Goal: Task Accomplishment & Management: Use online tool/utility

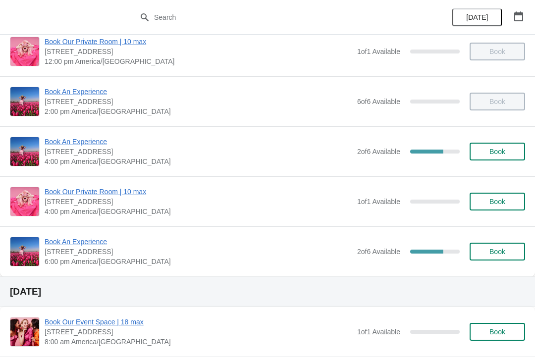
scroll to position [164, 0]
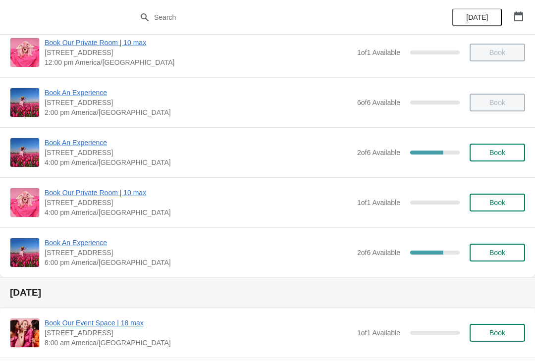
click at [81, 146] on span "Book An Experience" at bounding box center [199, 143] width 308 height 10
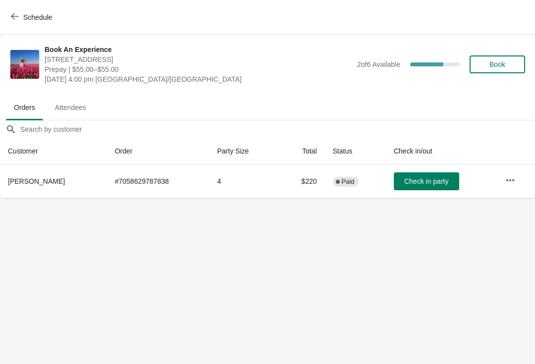
click at [15, 12] on icon "button" at bounding box center [15, 16] width 8 height 8
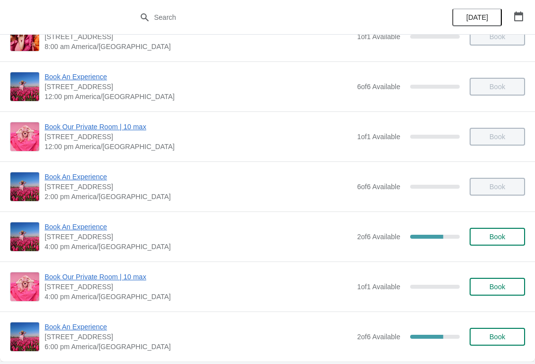
scroll to position [79, 0]
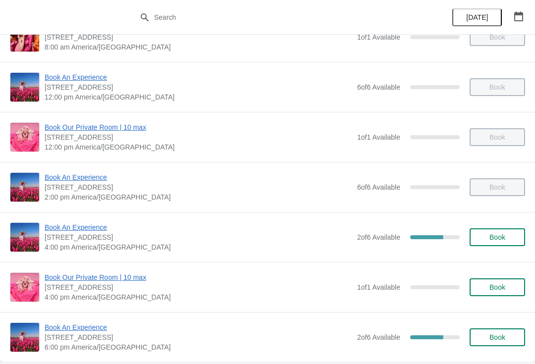
click at [89, 231] on span "Book An Experience" at bounding box center [199, 227] width 308 height 10
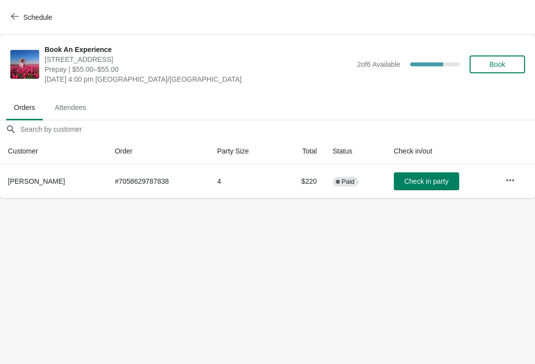
scroll to position [0, 0]
click at [23, 21] on span "Schedule" at bounding box center [32, 16] width 39 height 9
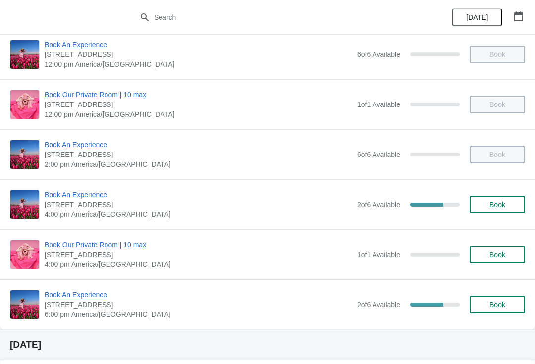
scroll to position [111, 0]
click at [83, 198] on span "Book An Experience" at bounding box center [199, 195] width 308 height 10
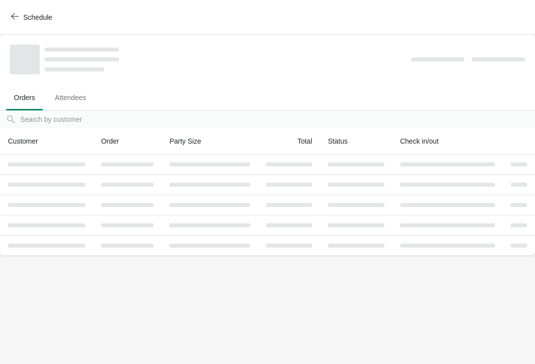
scroll to position [0, 0]
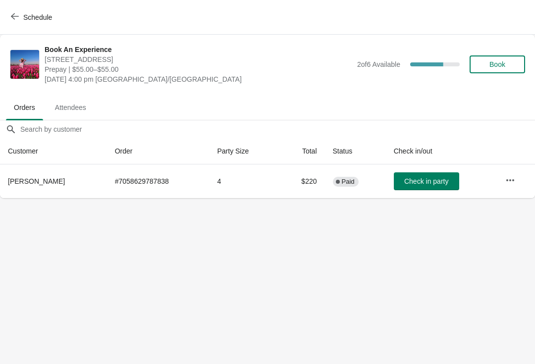
click at [419, 174] on button "Check in party" at bounding box center [426, 181] width 65 height 18
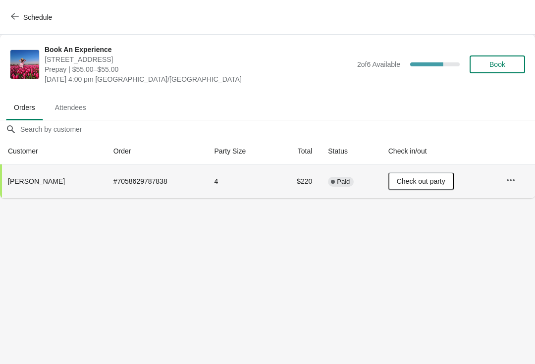
click at [15, 11] on button "Schedule" at bounding box center [32, 17] width 55 height 18
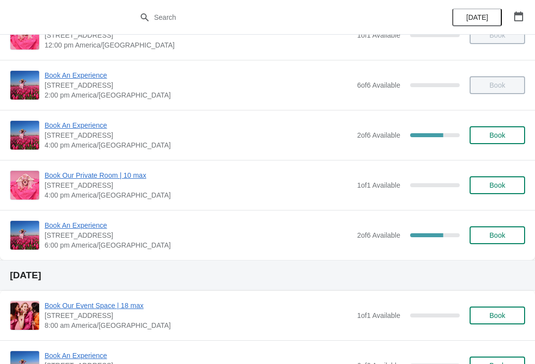
scroll to position [181, 0]
click at [81, 229] on span "Book An Experience" at bounding box center [199, 225] width 308 height 10
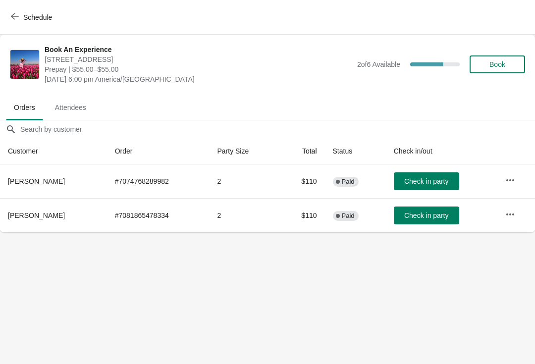
click at [21, 13] on span "Schedule" at bounding box center [32, 16] width 39 height 9
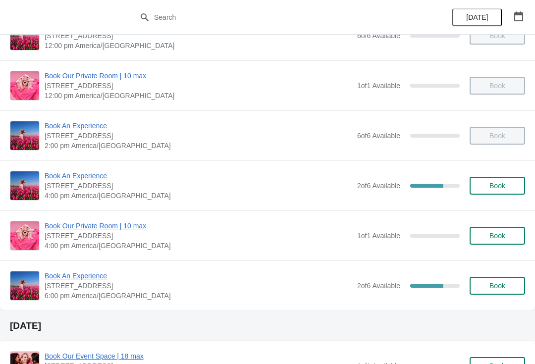
scroll to position [130, 0]
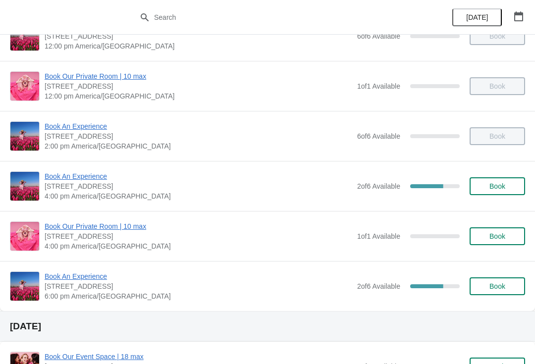
click at [75, 271] on span "Book An Experience" at bounding box center [199, 276] width 308 height 10
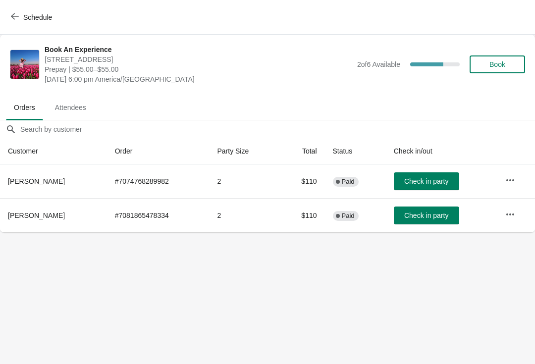
scroll to position [0, 0]
